Goal: Task Accomplishment & Management: Complete application form

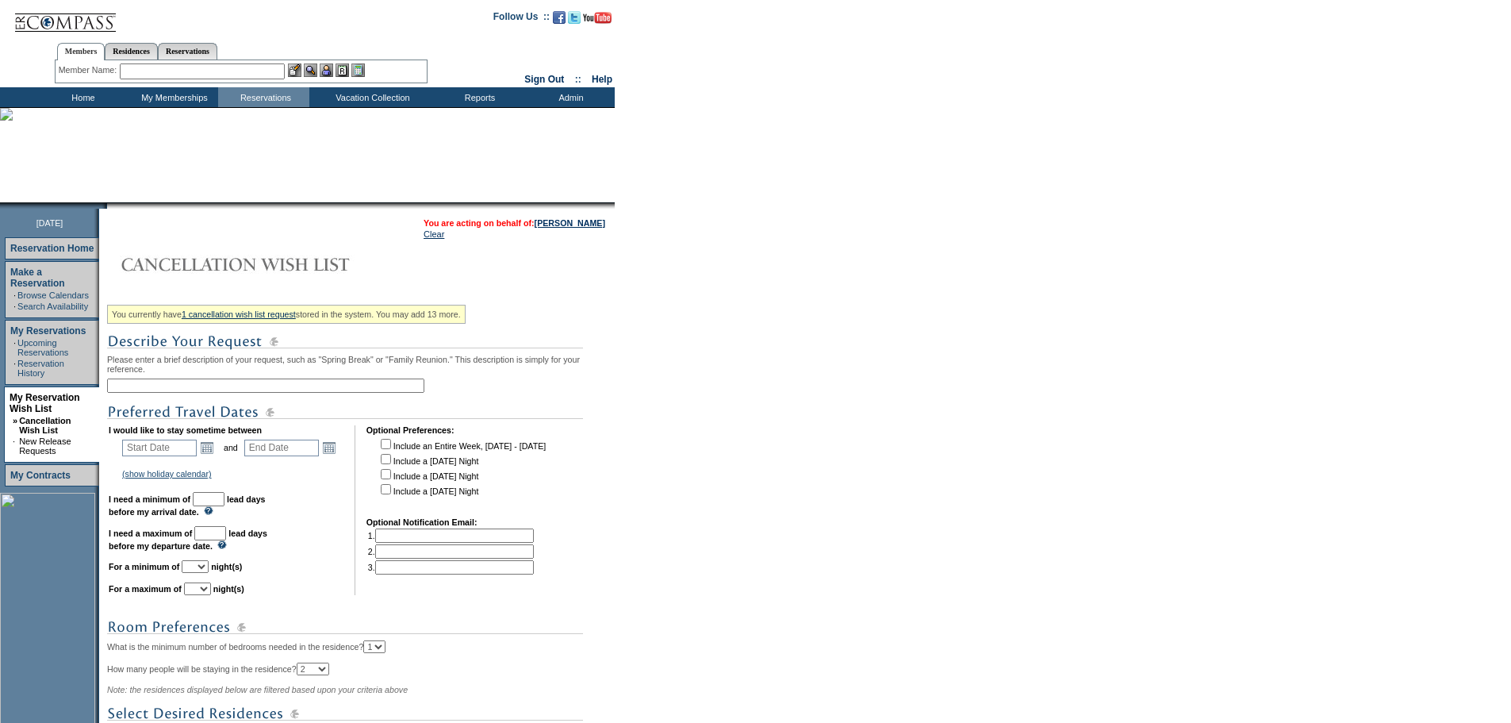
click at [198, 387] on input "text" at bounding box center [265, 385] width 317 height 14
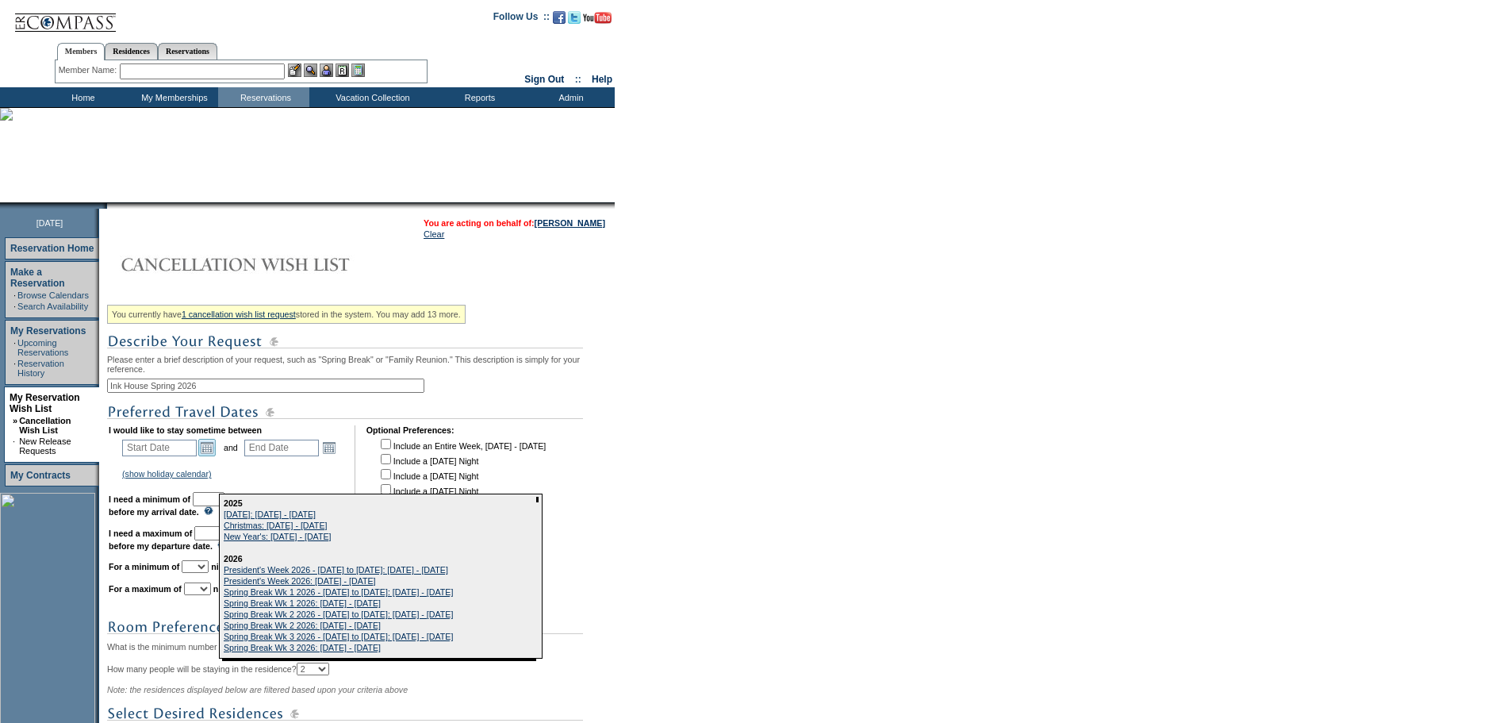
type input "Ink House Spring 2026"
click at [213, 456] on link "Open the calendar popup." at bounding box center [206, 447] width 17 height 17
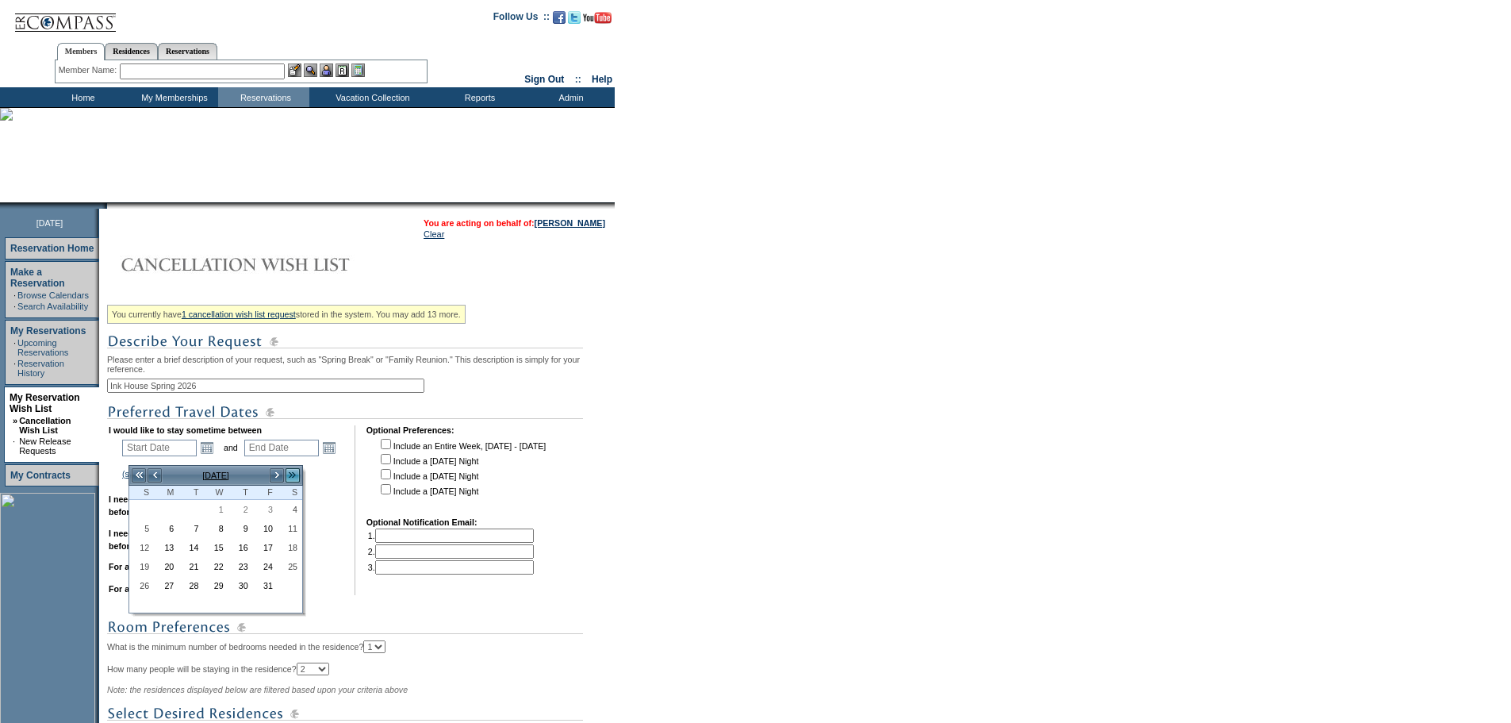
click at [292, 471] on link ">>" at bounding box center [293, 475] width 16 height 16
click at [219, 507] on link "1" at bounding box center [215, 509] width 23 height 17
type input "[DATE]"
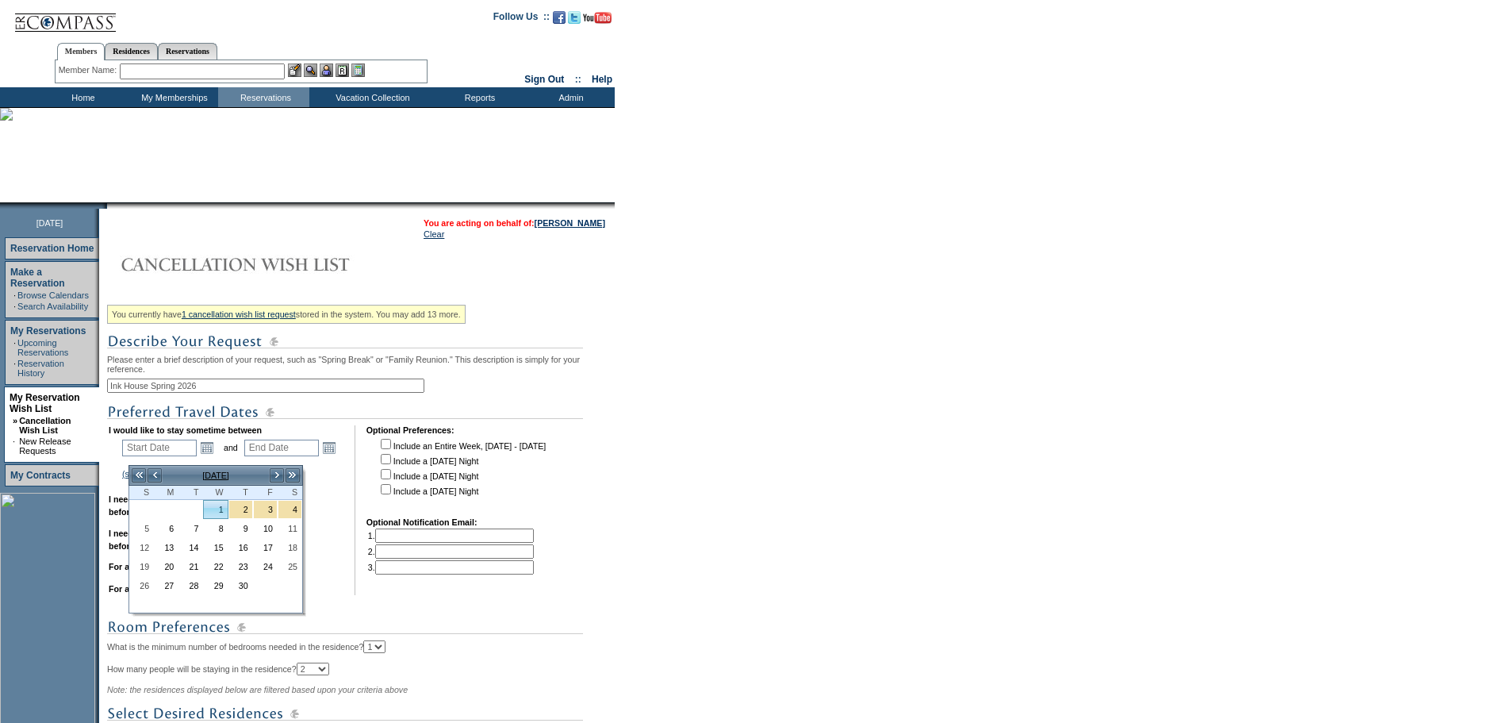
type input "[DATE]"
type input "184"
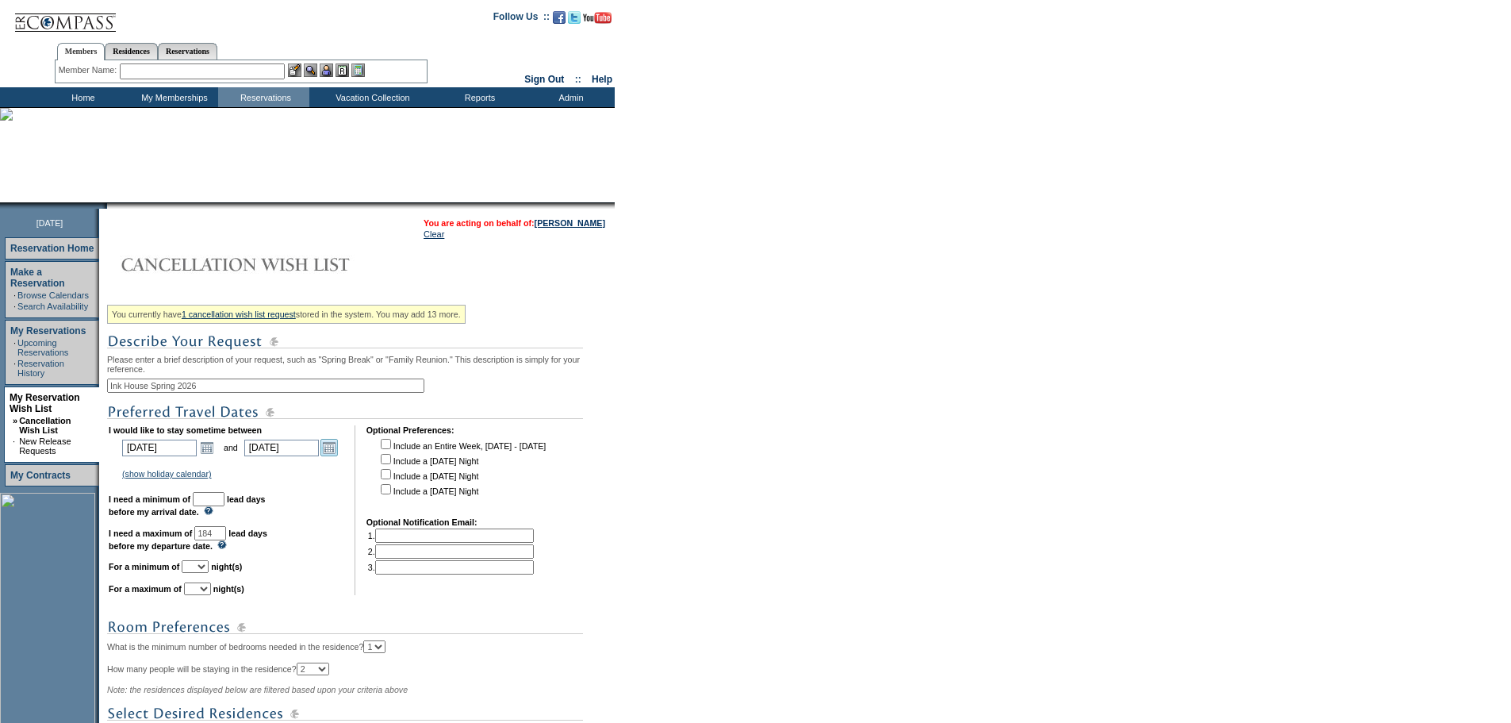
click at [338, 456] on link "Open the calendar popup." at bounding box center [329, 447] width 17 height 17
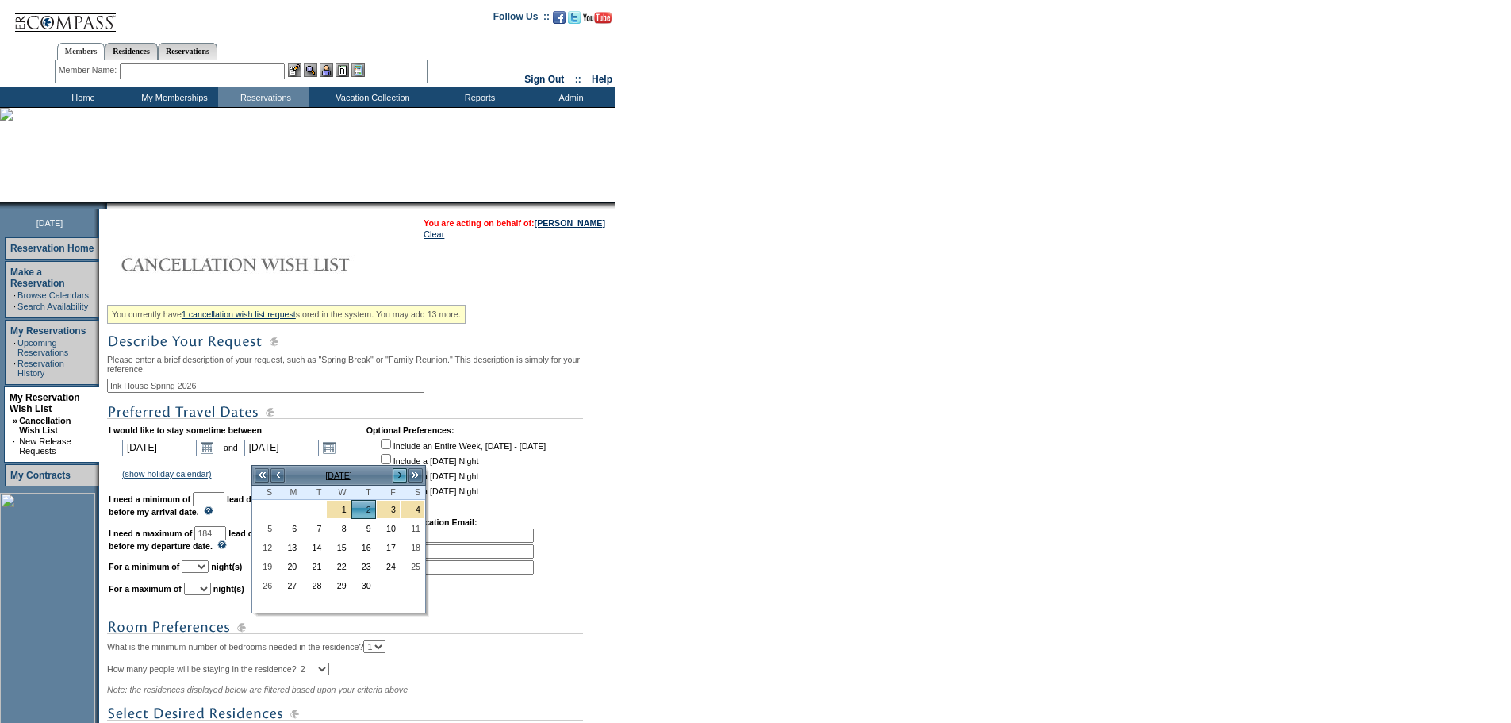
click at [400, 476] on link ">" at bounding box center [400, 475] width 16 height 16
click at [270, 601] on link "31" at bounding box center [264, 604] width 23 height 17
type input "[DATE]"
type input "243"
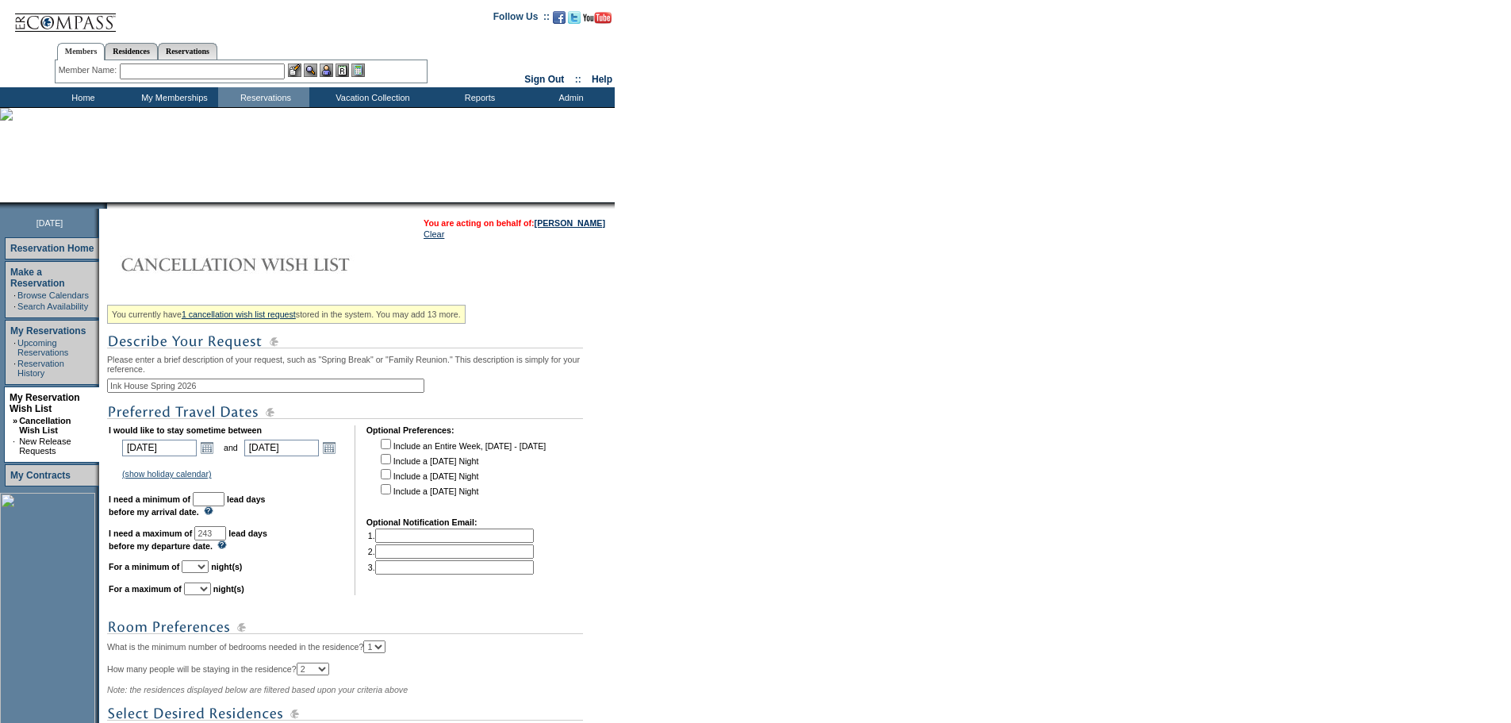
click at [391, 464] on input "checkbox" at bounding box center [386, 459] width 10 height 10
checkbox input "true"
click at [391, 479] on input "checkbox" at bounding box center [386, 474] width 10 height 10
checkbox input "true"
click at [391, 494] on input "checkbox" at bounding box center [386, 489] width 10 height 10
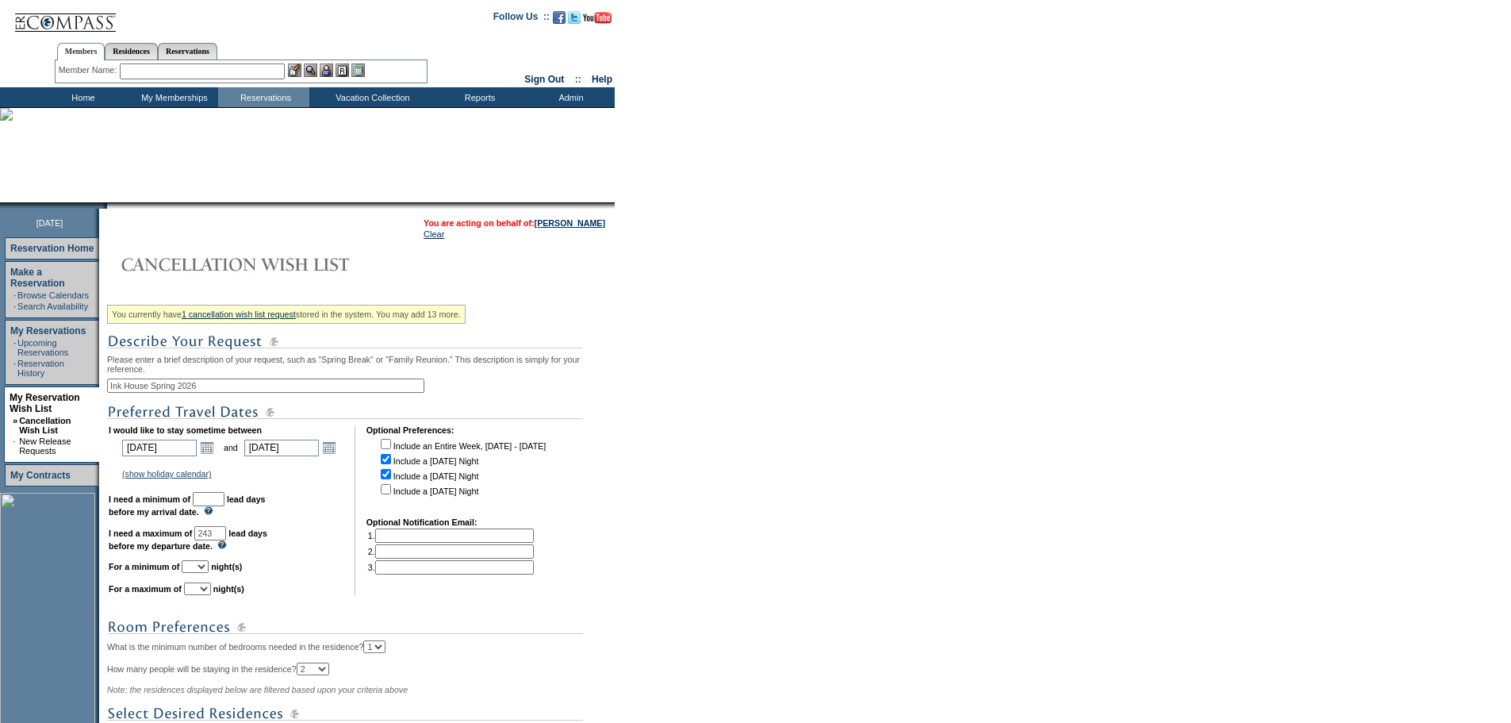
checkbox input "true"
click at [225, 506] on input "text" at bounding box center [209, 499] width 32 height 14
type input "30"
click at [205, 573] on select "1 2 3 4 5 6 7 8 9 10 11 12 13 14" at bounding box center [195, 566] width 27 height 13
select select "4"
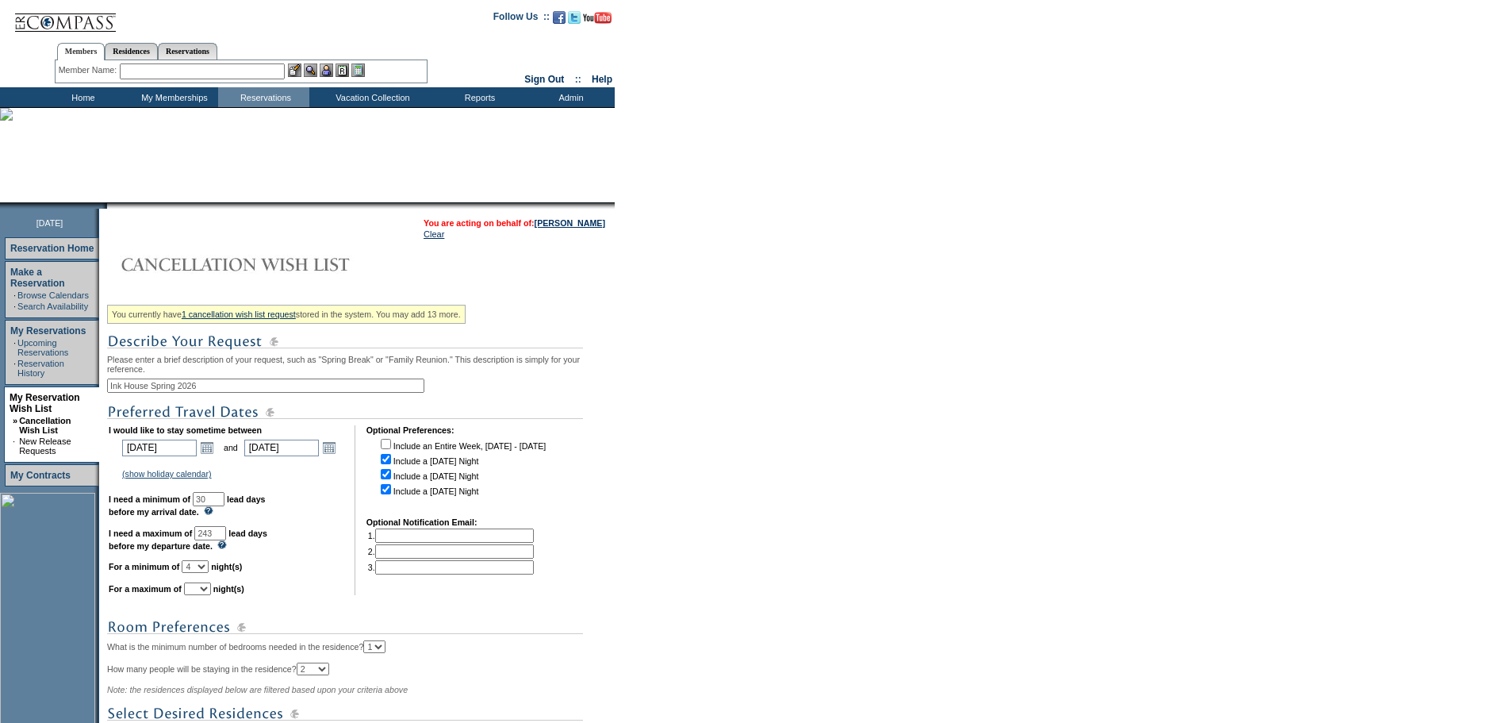
click at [202, 573] on select "1 2 3 4 5 6 7 8 9 10 11 12 13 14" at bounding box center [195, 566] width 27 height 13
click at [211, 595] on select "1 2 3 4 5 6 7 8 9 10 11 12 13 14" at bounding box center [197, 588] width 27 height 13
select select "5"
click at [204, 595] on select "1 2 3 4 5 6 7 8 9 10 11 12 13 14" at bounding box center [197, 588] width 27 height 13
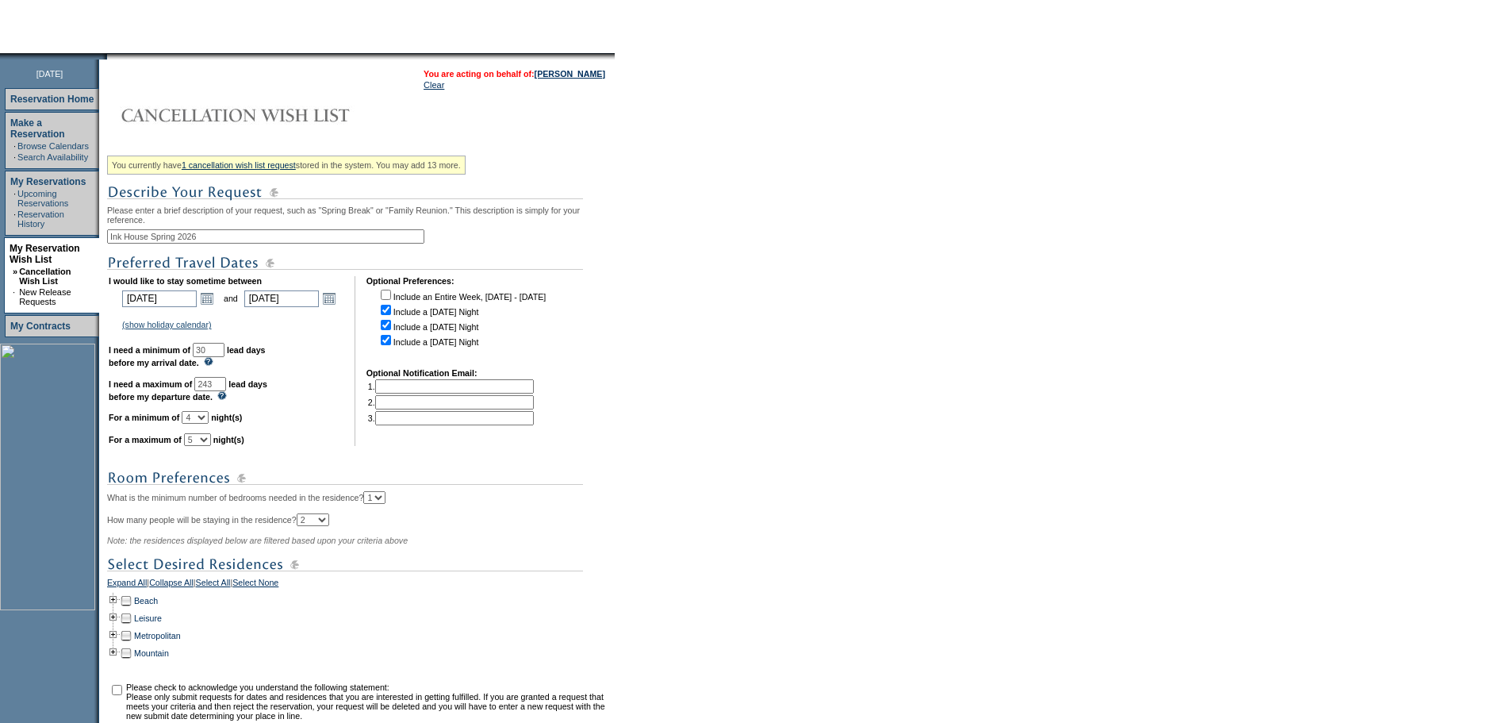
scroll to position [159, 0]
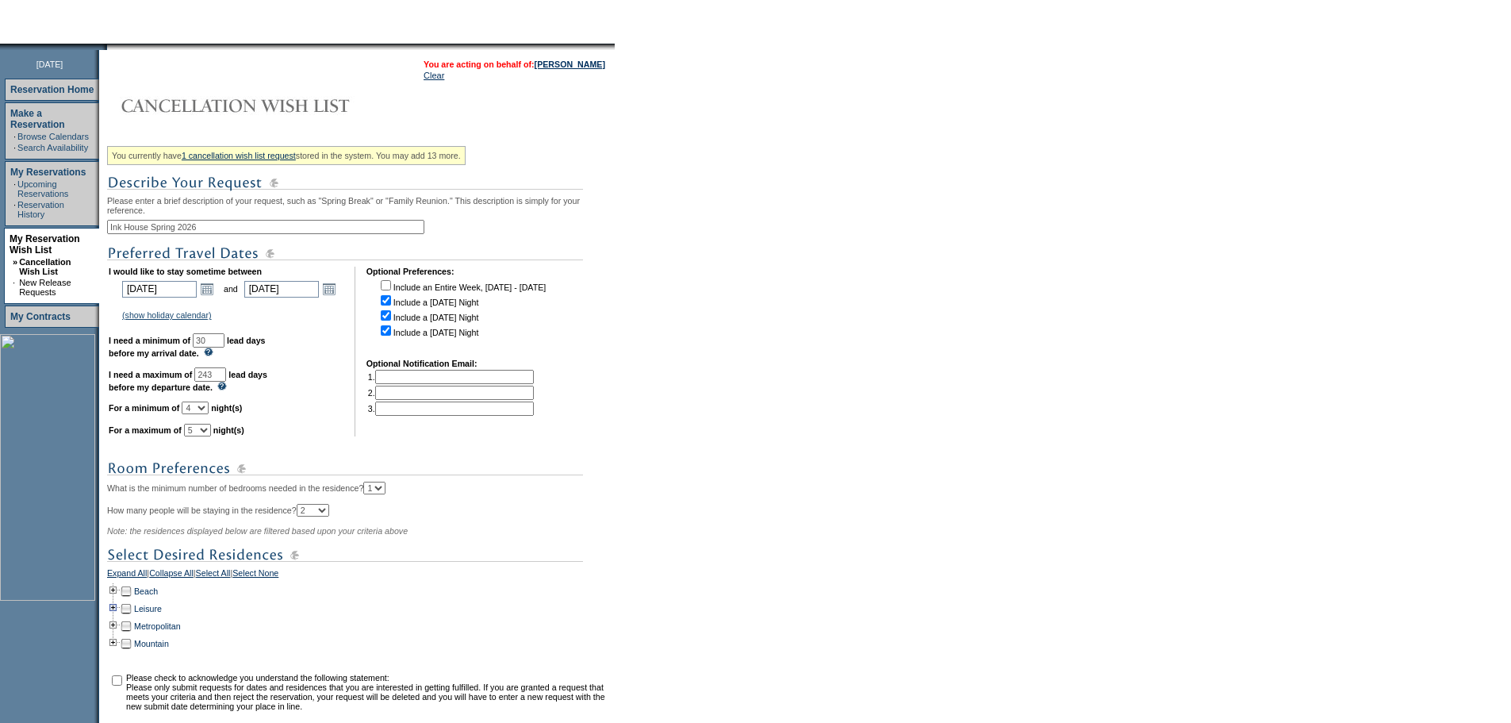
click at [119, 617] on td at bounding box center [113, 608] width 13 height 17
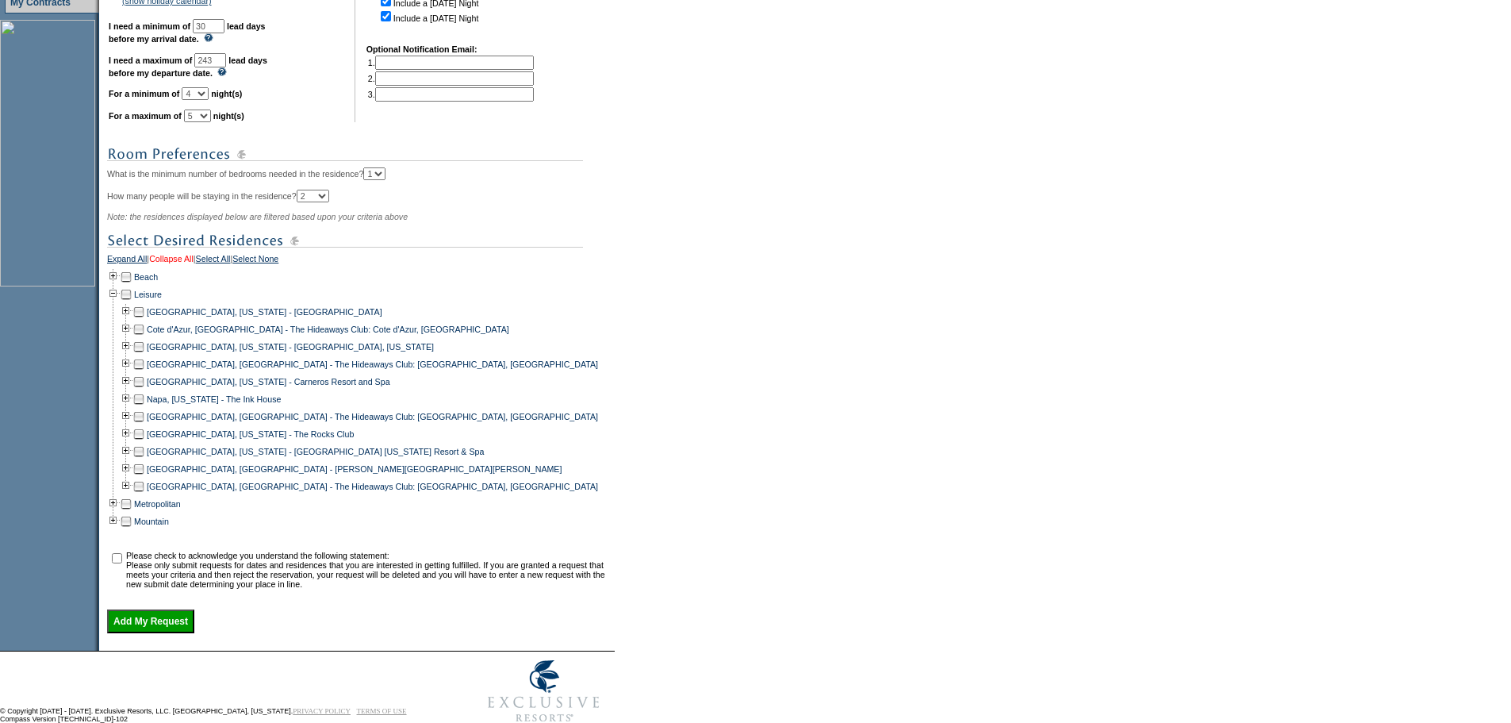
scroll to position [535, 0]
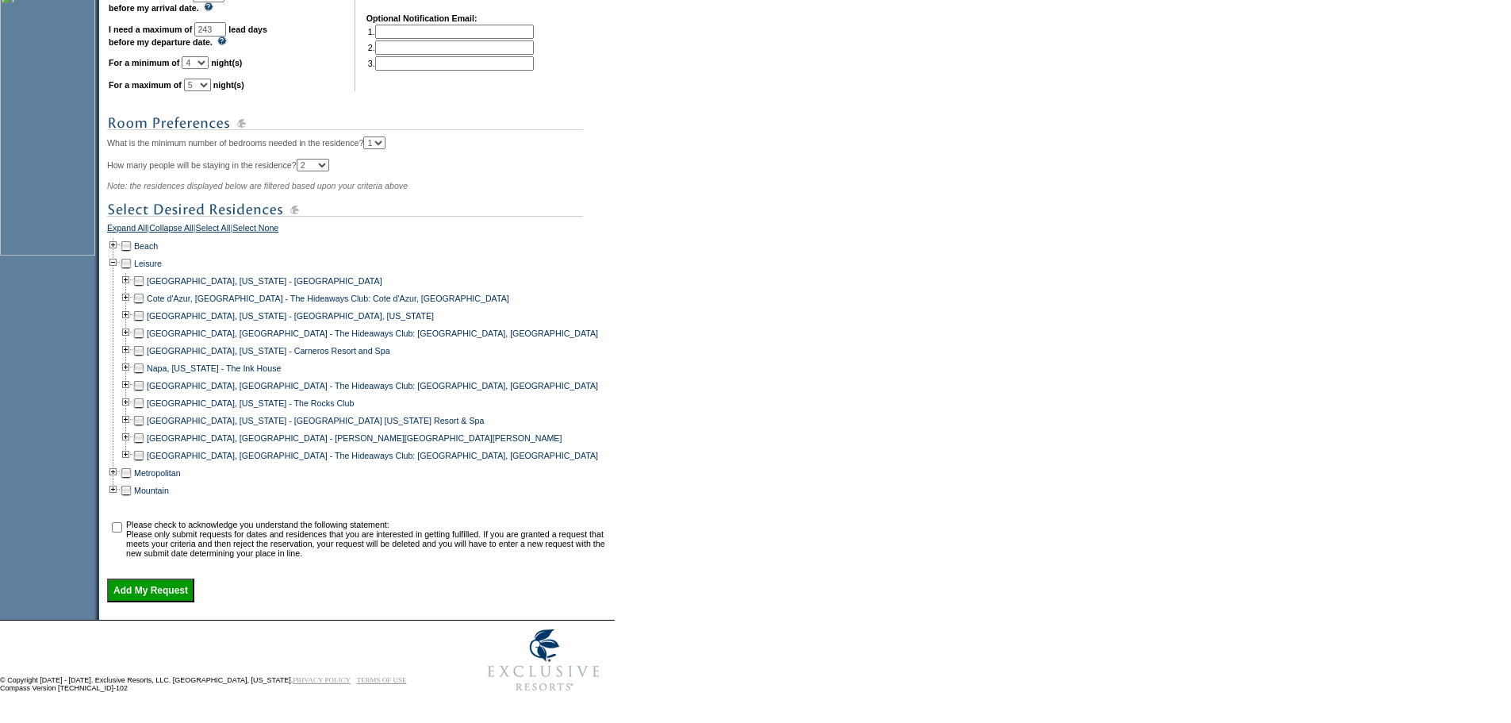
click at [145, 359] on td at bounding box center [138, 367] width 13 height 17
click at [121, 522] on input "checkbox" at bounding box center [117, 527] width 10 height 10
checkbox input "true"
click at [194, 584] on input "Add My Request" at bounding box center [150, 590] width 87 height 24
